Goal: Find specific page/section: Find specific page/section

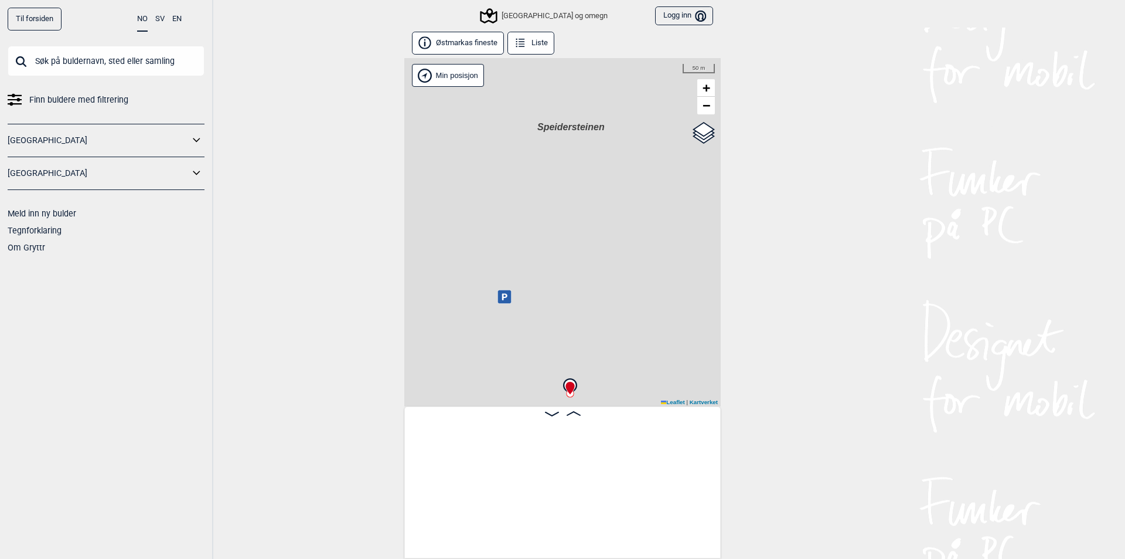
scroll to position [0, 1180]
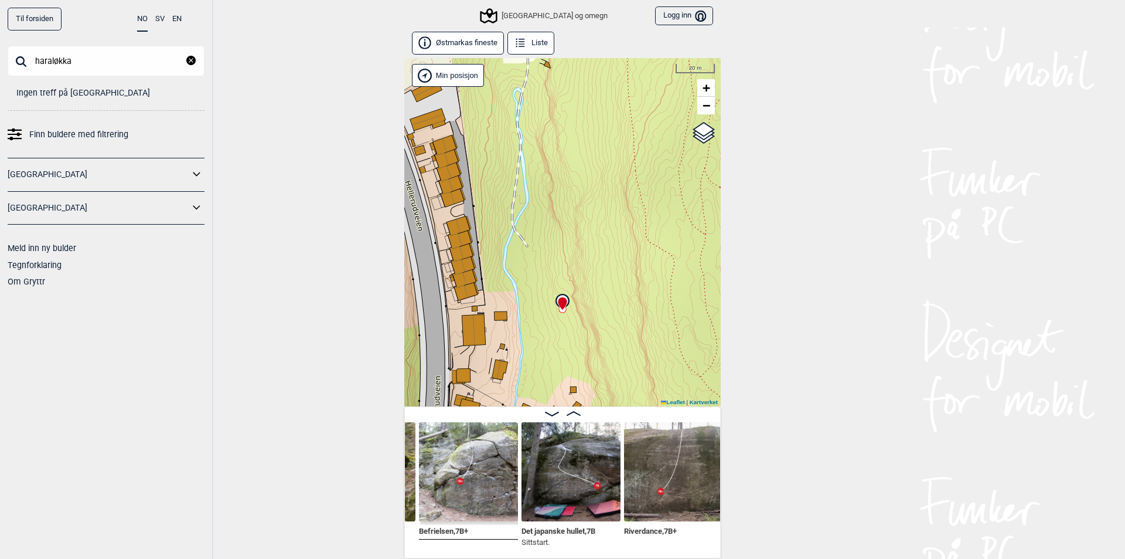
drag, startPoint x: 94, startPoint y: 58, endPoint x: 12, endPoint y: 57, distance: 82.1
click at [12, 57] on input "haraløkka" at bounding box center [106, 61] width 197 height 30
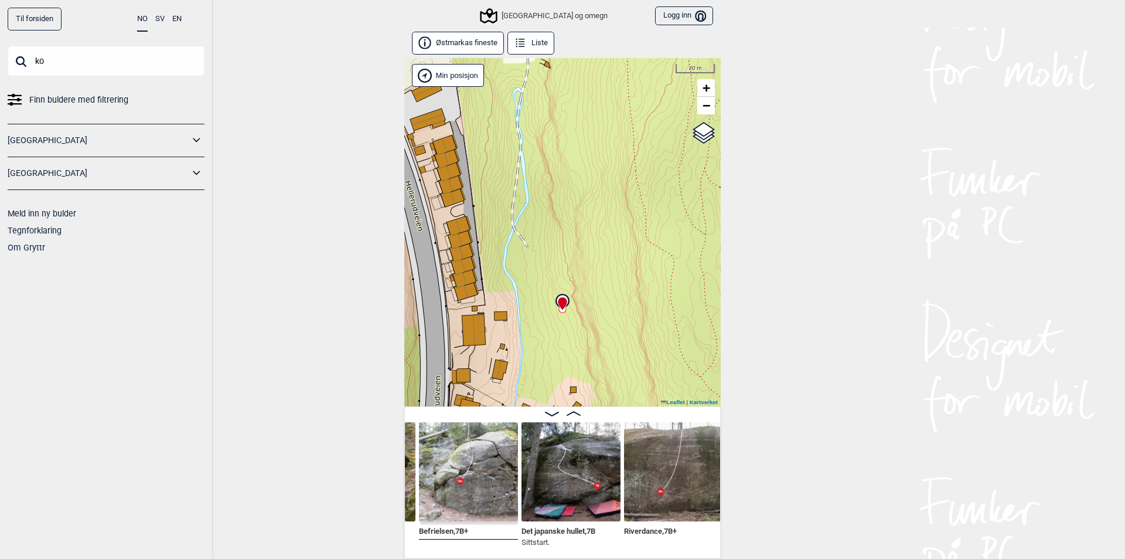
type input "k"
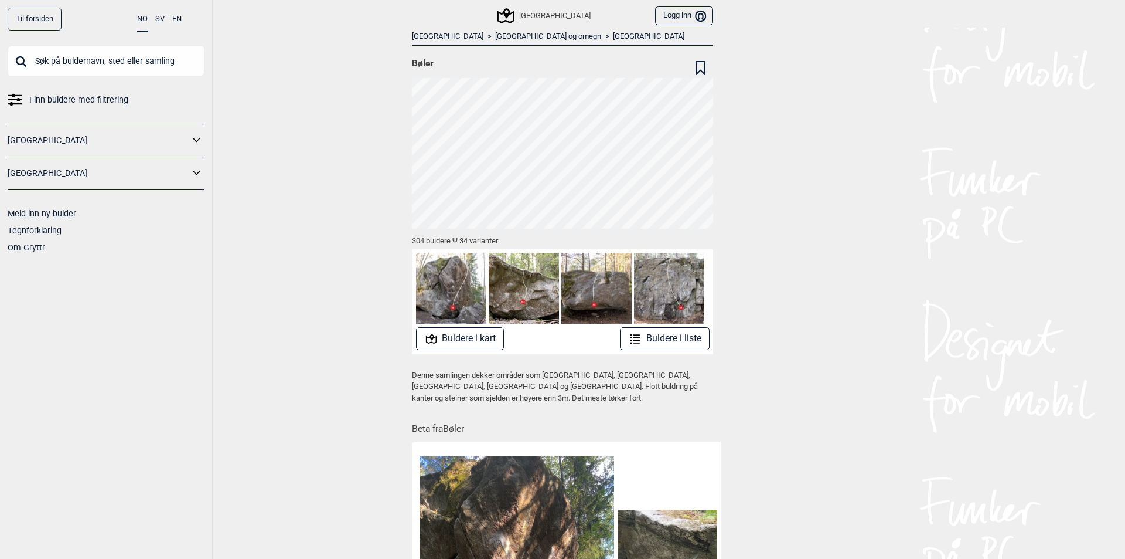
click at [516, 10] on icon at bounding box center [506, 16] width 22 height 22
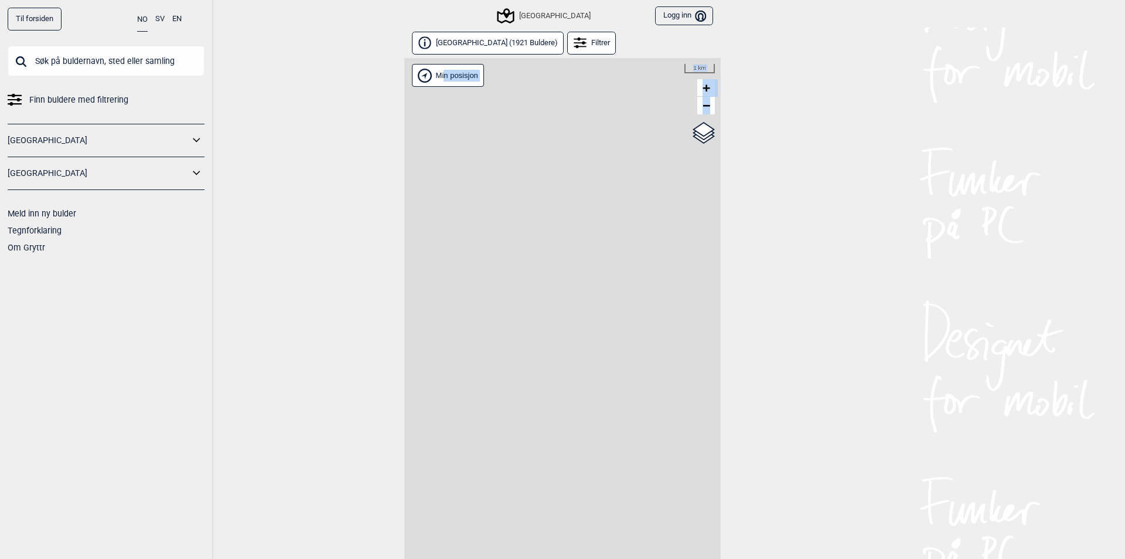
scroll to position [26, 0]
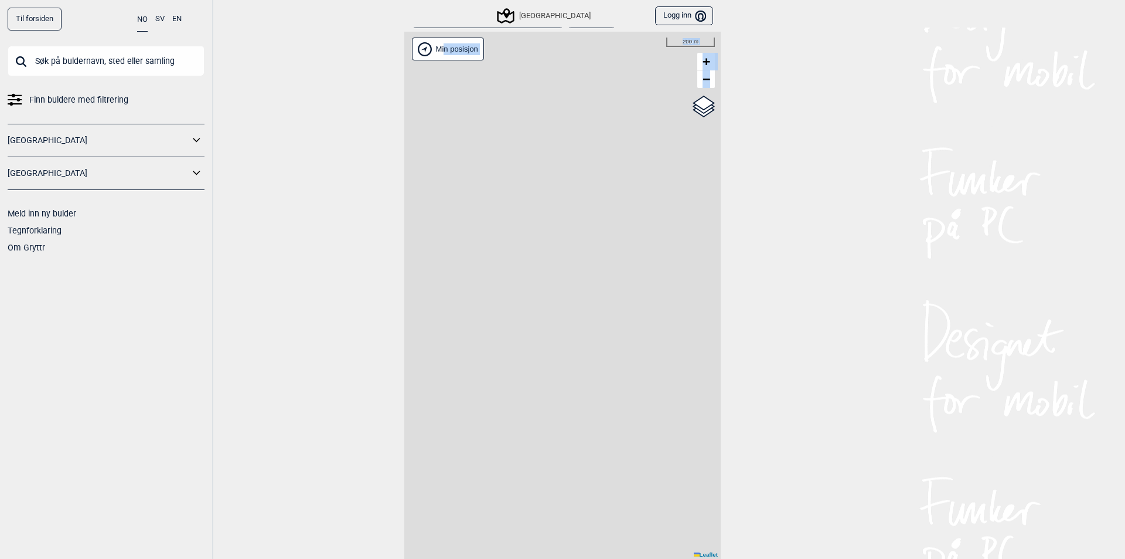
drag, startPoint x: 465, startPoint y: 254, endPoint x: 437, endPoint y: 399, distance: 147.6
click at [437, 399] on div "Hallingdal Gol Ål Stange Kolomoen [GEOGRAPHIC_DATA] [GEOGRAPHIC_DATA][PERSON_NA…" at bounding box center [562, 295] width 317 height 527
click at [296, 356] on div "Til forsiden NO SV EN Finn buldere med filtrering [GEOGRAPHIC_DATA] [GEOGRAPHIC…" at bounding box center [562, 279] width 1125 height 559
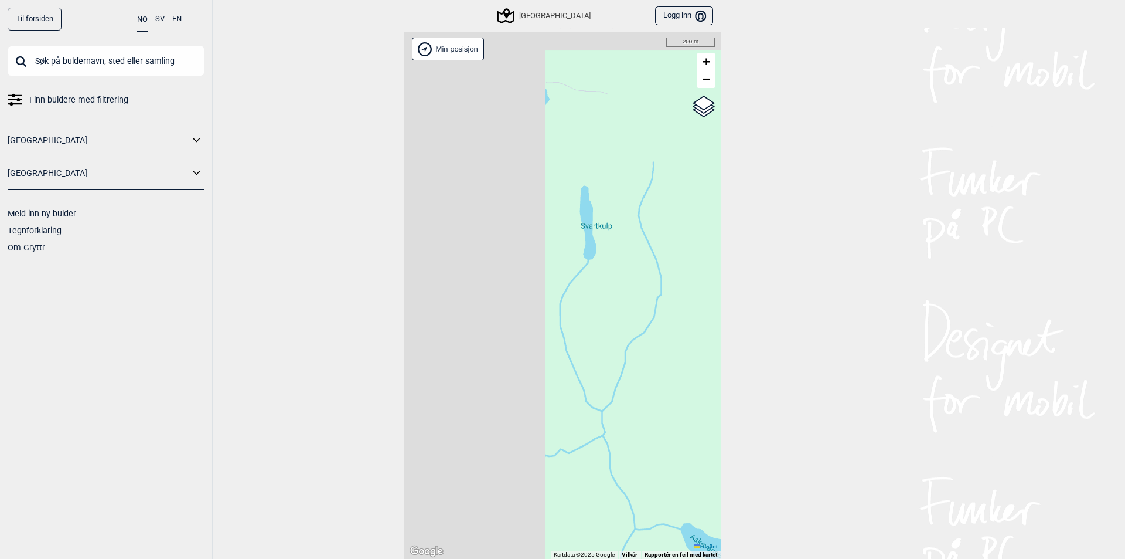
drag, startPoint x: 470, startPoint y: 278, endPoint x: 638, endPoint y: 347, distance: 181.7
click at [638, 347] on div "Hallingdal Gol Ål Stange Kolomoen [GEOGRAPHIC_DATA] [GEOGRAPHIC_DATA][PERSON_NA…" at bounding box center [562, 295] width 317 height 527
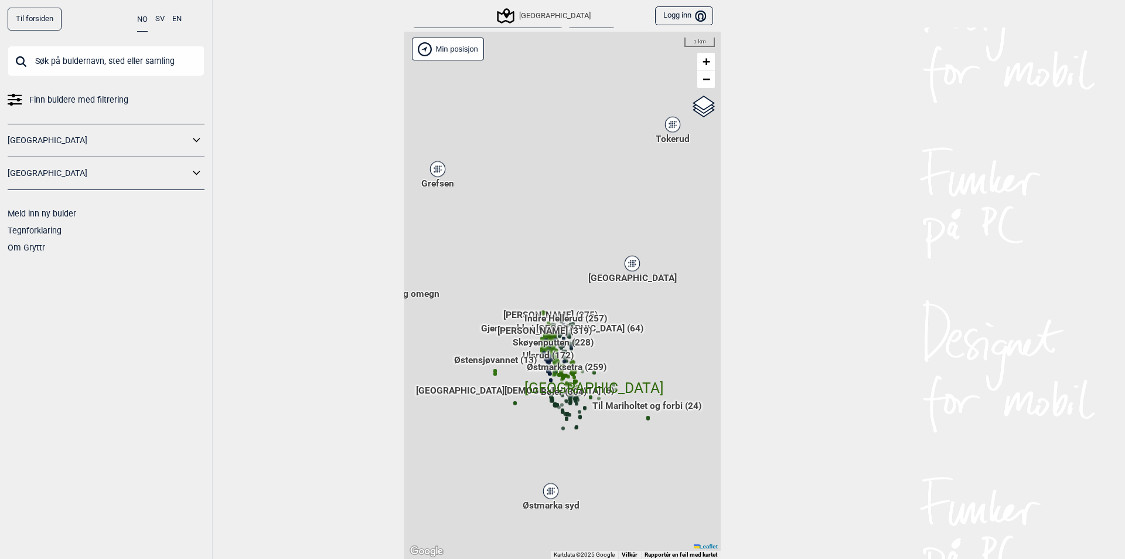
drag, startPoint x: 614, startPoint y: 382, endPoint x: 591, endPoint y: 455, distance: 77.3
click at [593, 458] on div "Hallingdal Gol Ål Stange Kolomoen [GEOGRAPHIC_DATA] [GEOGRAPHIC_DATA][PERSON_NA…" at bounding box center [562, 295] width 317 height 527
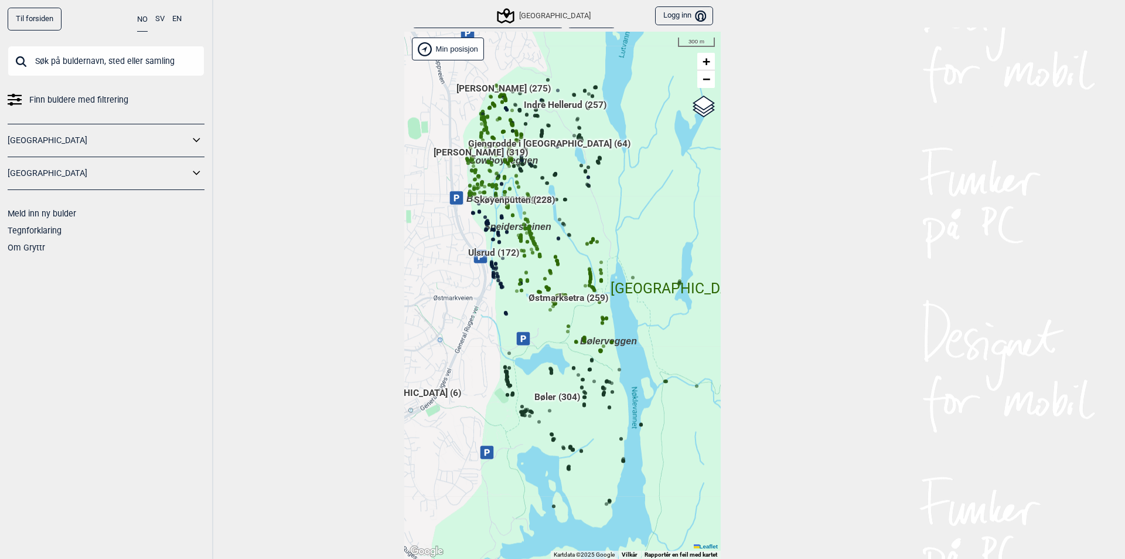
drag, startPoint x: 498, startPoint y: 258, endPoint x: 525, endPoint y: 346, distance: 92.5
click at [525, 345] on icon at bounding box center [522, 338] width 13 height 13
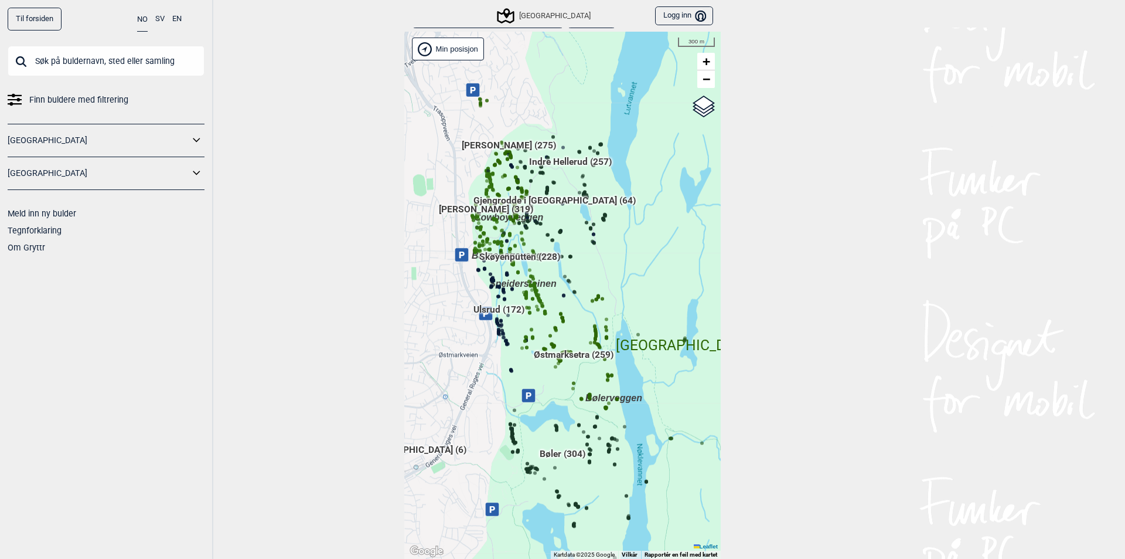
drag, startPoint x: 430, startPoint y: 365, endPoint x: 457, endPoint y: 385, distance: 34.0
click at [457, 385] on div "Hallingdal Gol Ål Stange Kolomoen [GEOGRAPHIC_DATA] [GEOGRAPHIC_DATA][PERSON_NA…" at bounding box center [562, 295] width 317 height 527
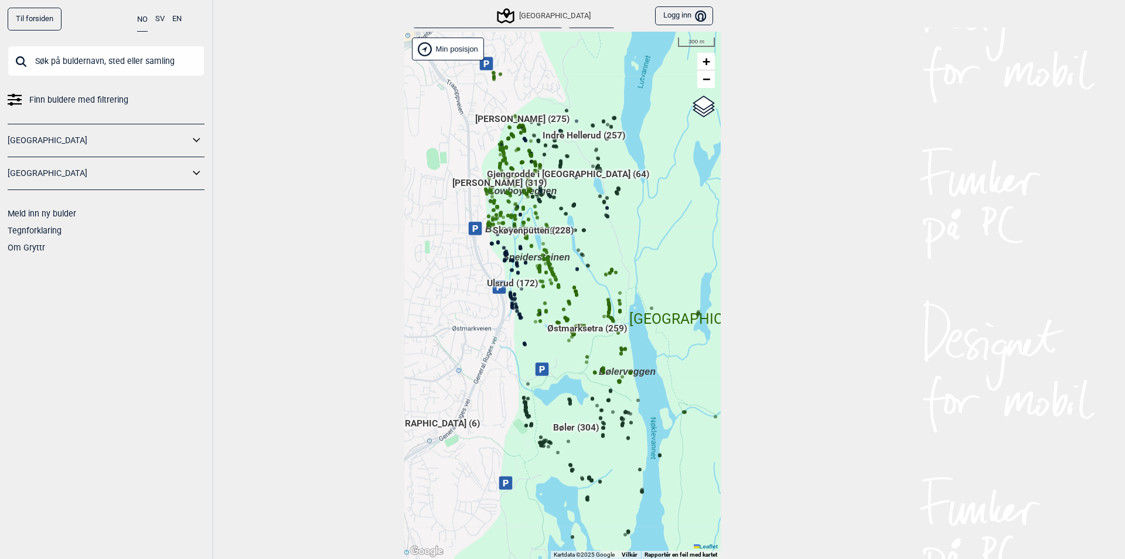
click at [96, 43] on div "Til forsiden NO SV EN Finn buldere med filtrering [GEOGRAPHIC_DATA] [GEOGRAPHIC…" at bounding box center [106, 279] width 213 height 559
click at [103, 55] on input "text" at bounding box center [106, 61] width 197 height 30
type input "h"
